Goal: Find specific page/section: Find specific page/section

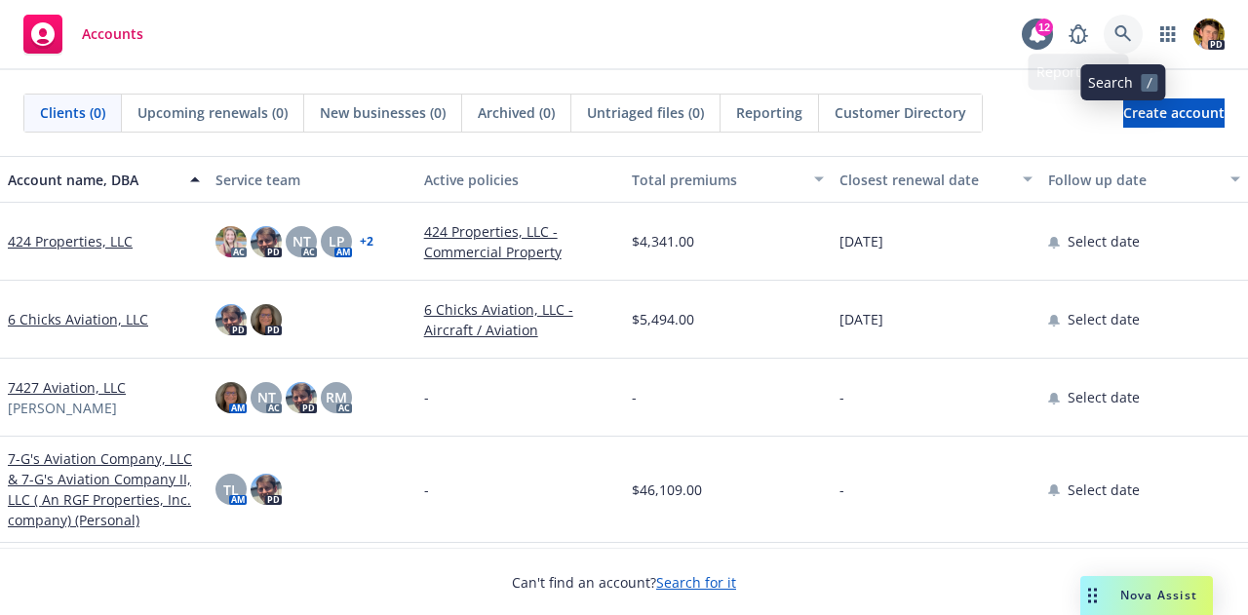
click at [1128, 40] on icon at bounding box center [1122, 33] width 17 height 17
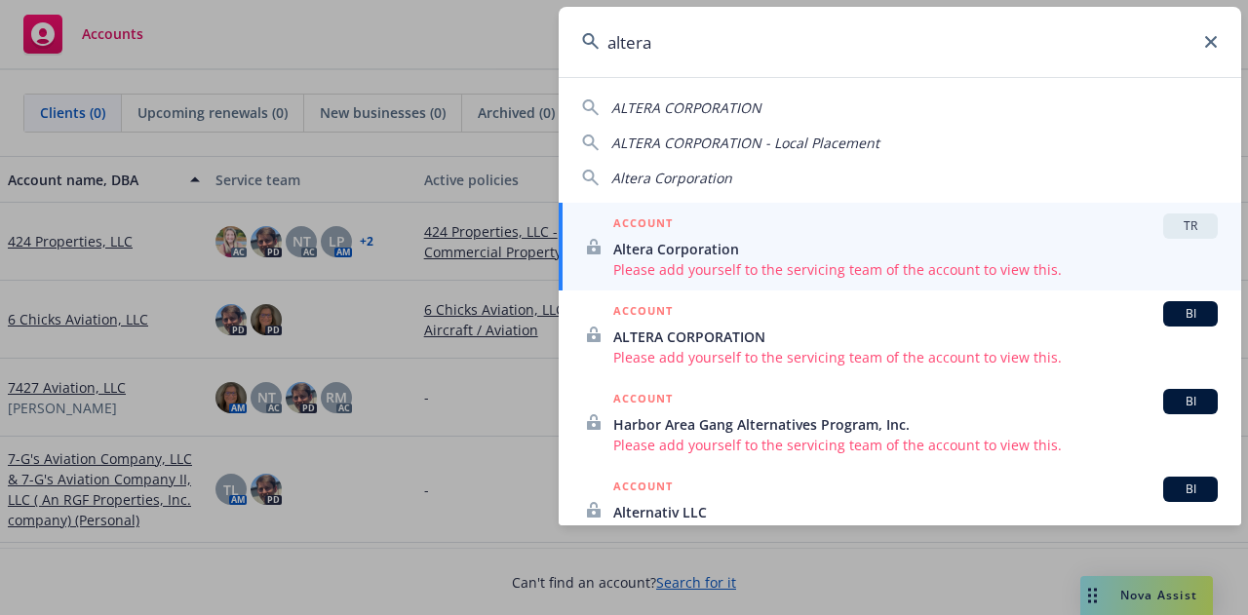
click at [761, 107] on div "ALTERA CORPORATION" at bounding box center [899, 107] width 635 height 20
type input "ALTERA CORPORATION"
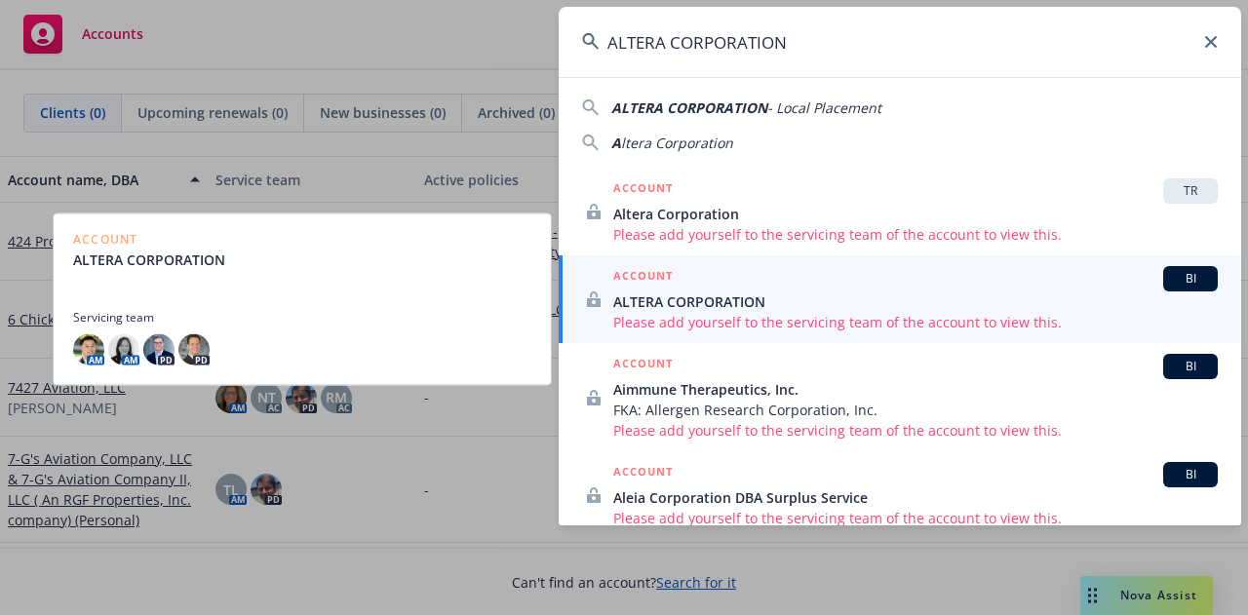
click at [756, 315] on span "Please add yourself to the servicing team of the account to view this." at bounding box center [915, 322] width 604 height 20
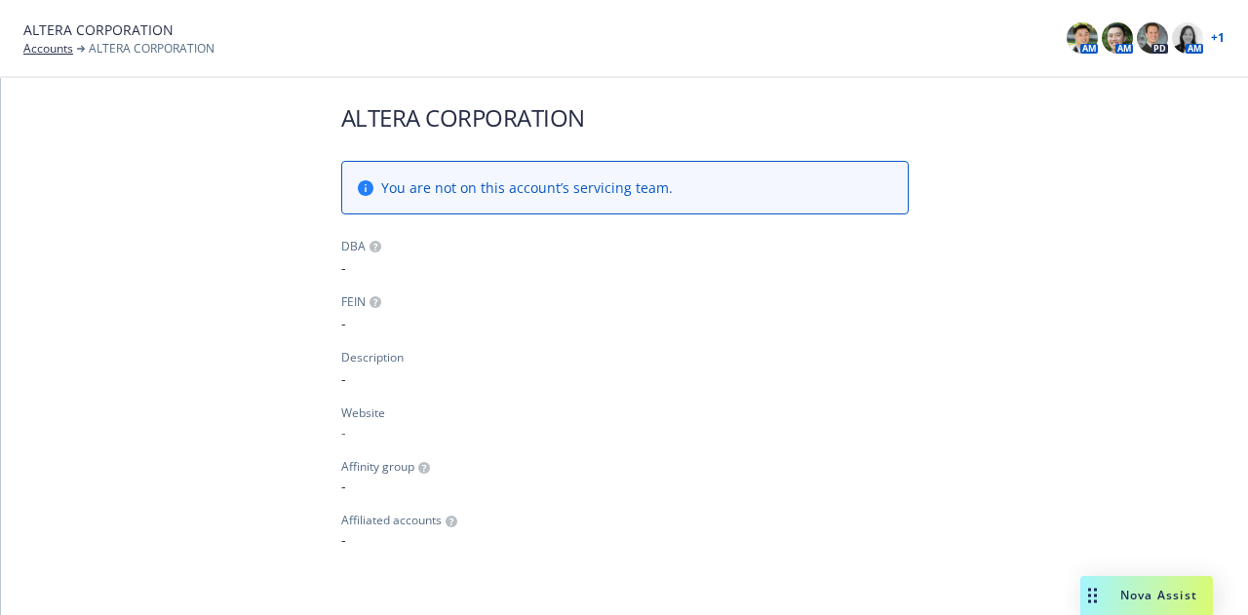
click at [1214, 39] on link "+ 1" at bounding box center [1218, 38] width 14 height 12
